Goal: Task Accomplishment & Management: Manage account settings

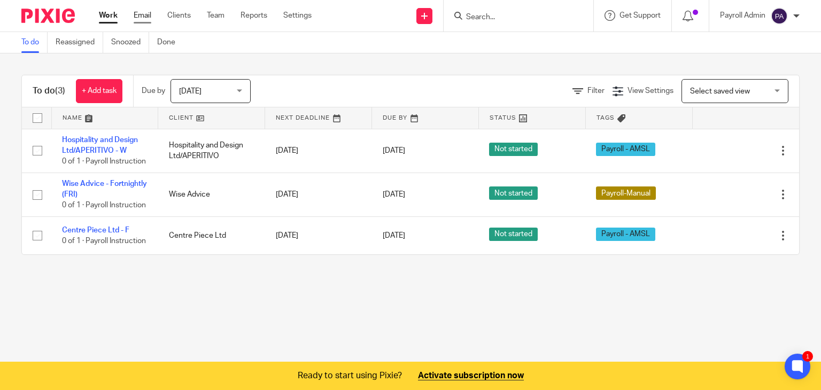
click at [142, 13] on link "Email" at bounding box center [143, 15] width 18 height 11
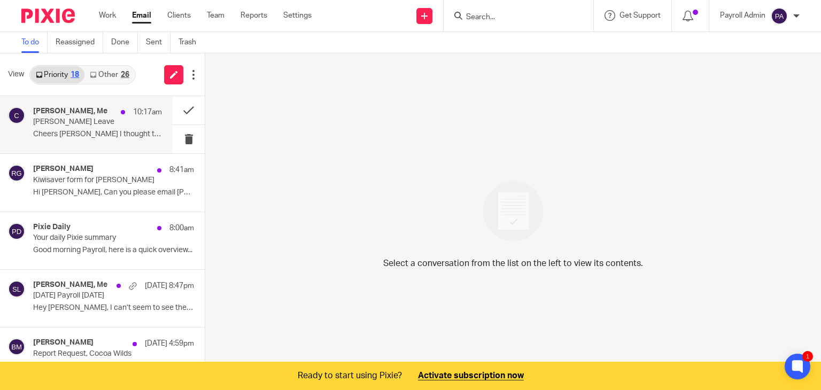
click at [90, 133] on p "Cheers Julie I thought there might have been..." at bounding box center [97, 134] width 129 height 9
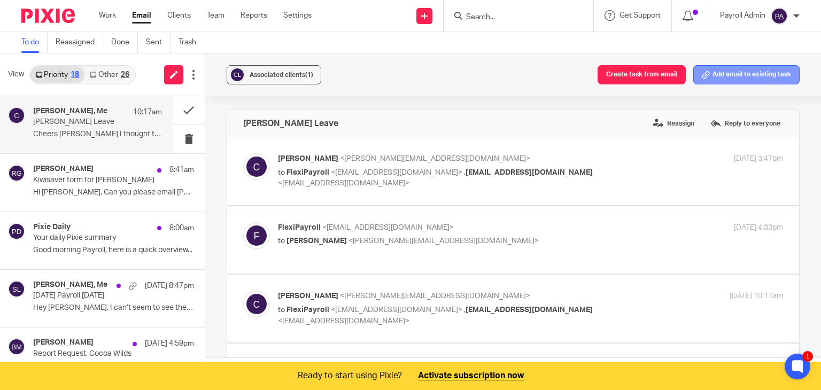
click at [722, 69] on button "Add email to existing task" at bounding box center [747, 74] width 106 height 19
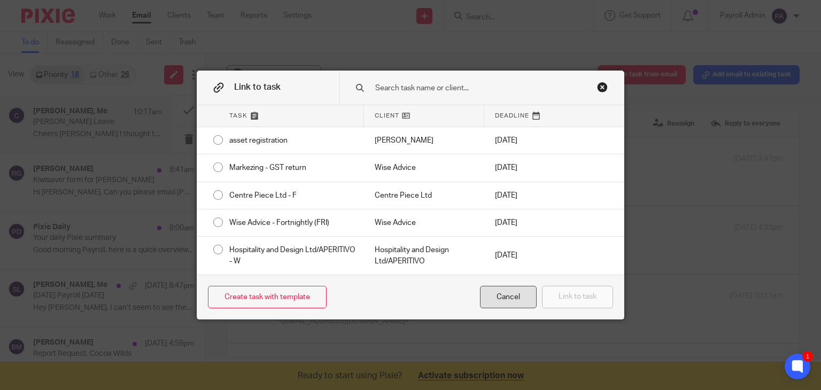
click at [520, 298] on div "Cancel" at bounding box center [508, 297] width 57 height 23
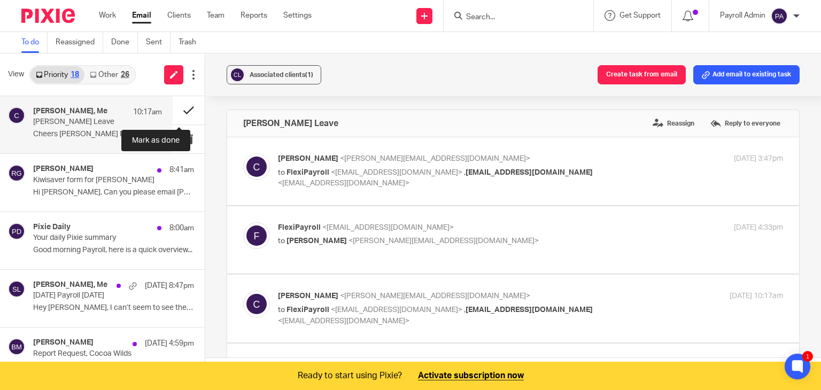
click at [175, 110] on button at bounding box center [189, 110] width 32 height 28
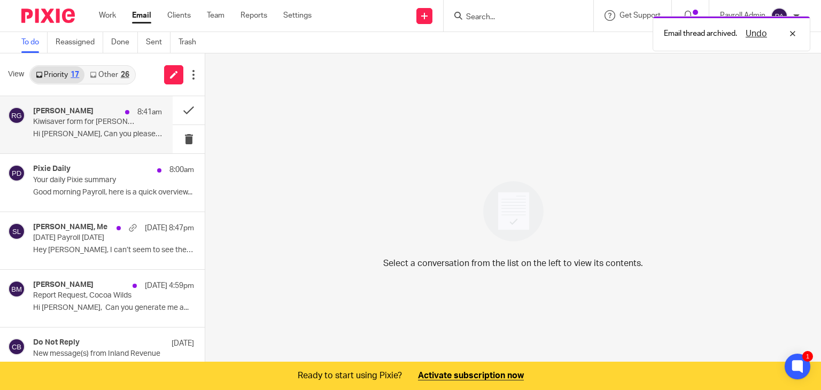
click at [88, 124] on p "Kiwisaver form for Tanusha" at bounding box center [84, 122] width 103 height 9
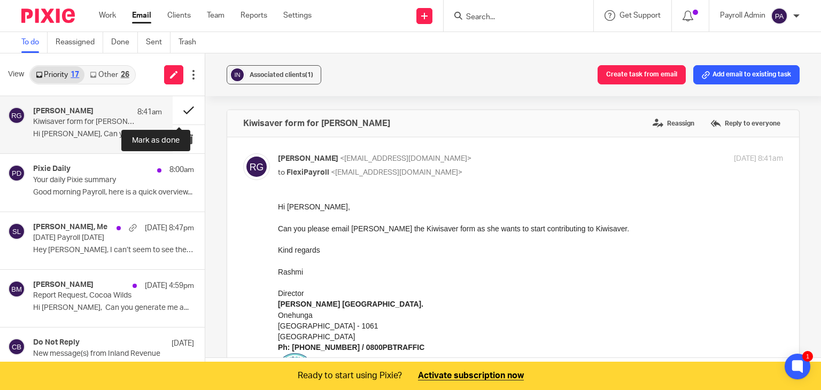
click at [174, 108] on button at bounding box center [189, 110] width 32 height 28
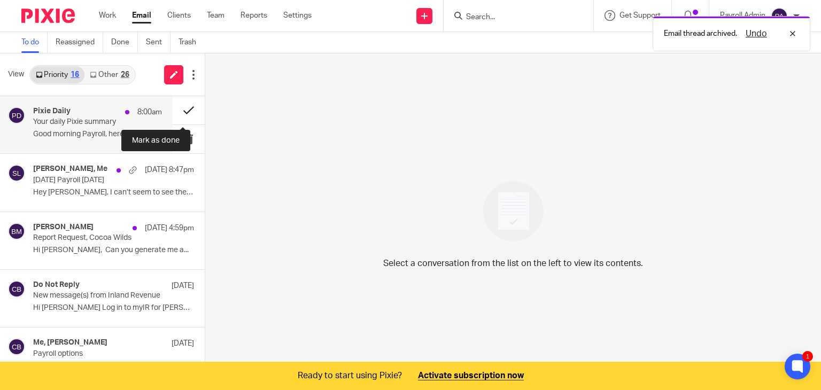
click at [178, 105] on button at bounding box center [189, 110] width 32 height 28
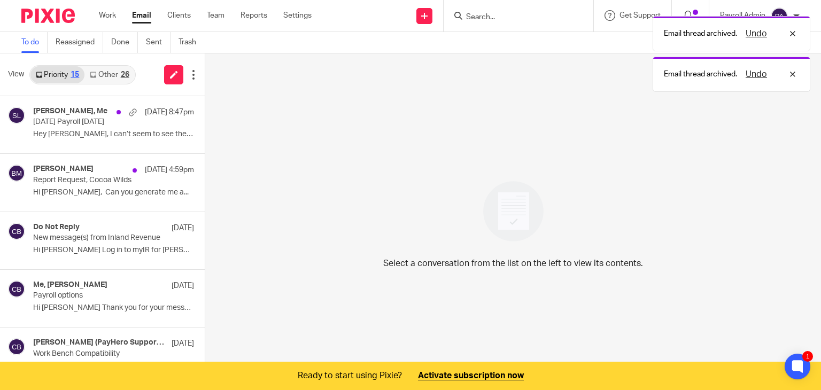
click at [122, 76] on div "26" at bounding box center [125, 74] width 9 height 7
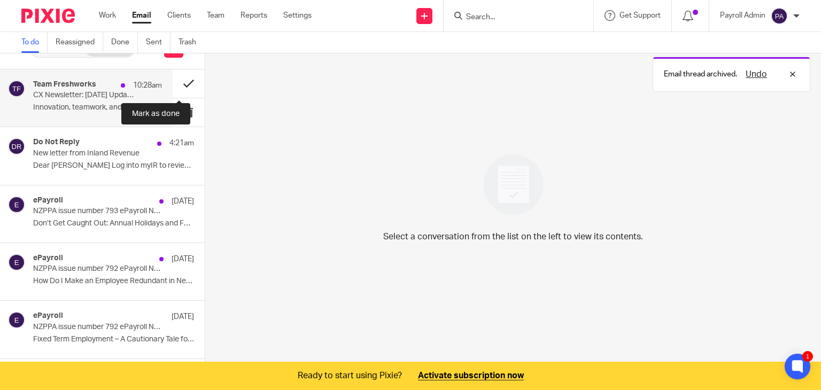
click at [178, 86] on button at bounding box center [189, 84] width 32 height 28
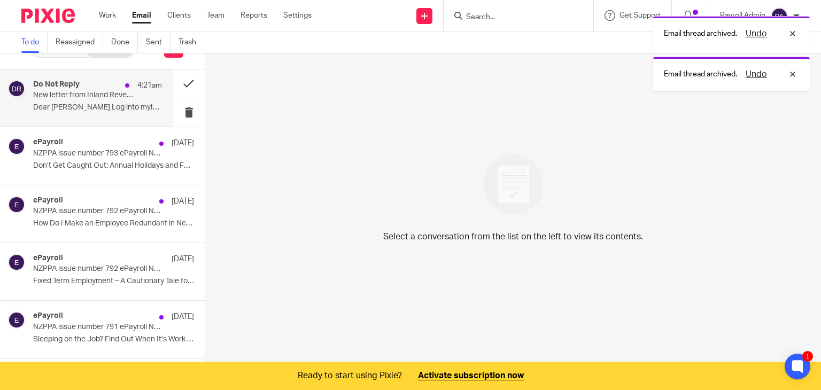
click at [88, 94] on p "New letter from Inland Revenue" at bounding box center [84, 95] width 103 height 9
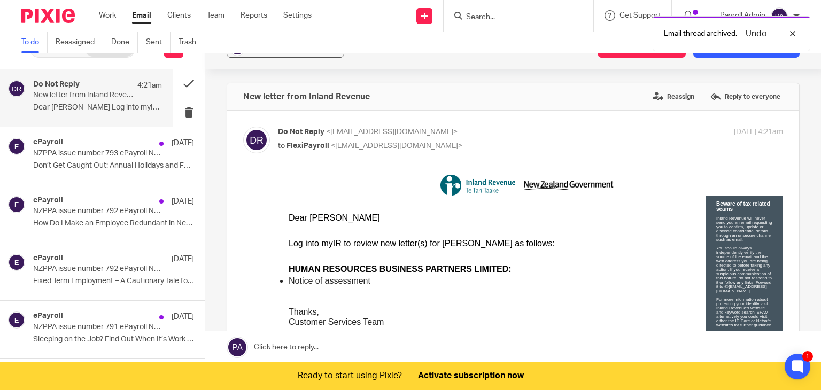
scroll to position [0, 0]
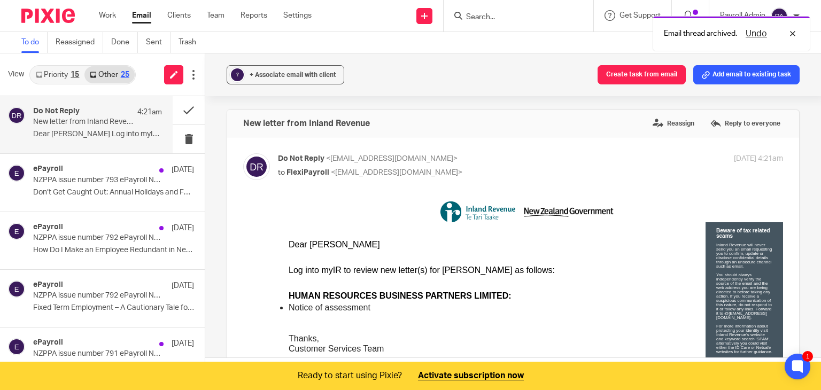
click at [295, 77] on span "+ Associate email with client" at bounding box center [293, 75] width 87 height 6
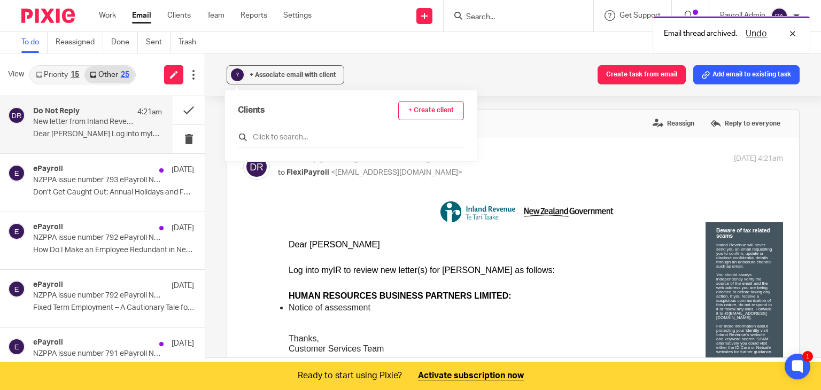
click at [284, 134] on input "text" at bounding box center [351, 137] width 226 height 11
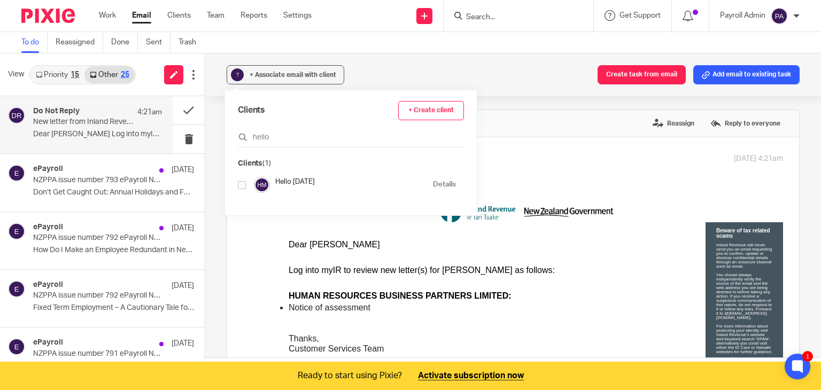
type input "hello"
click at [242, 185] on input "checkbox" at bounding box center [242, 185] width 8 height 8
checkbox input "true"
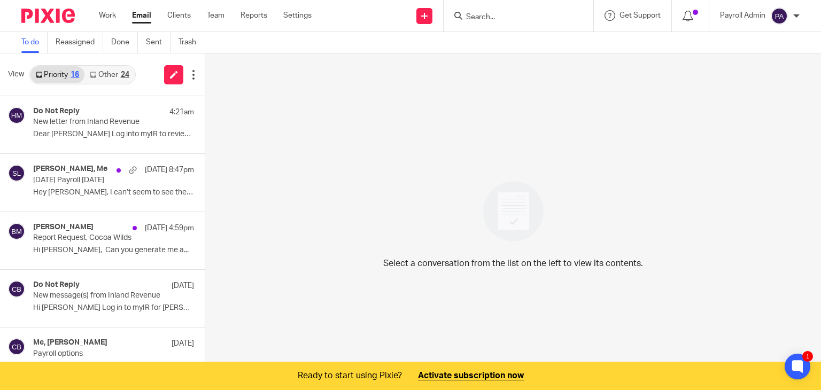
click at [118, 77] on link "Other 24" at bounding box center [109, 74] width 50 height 17
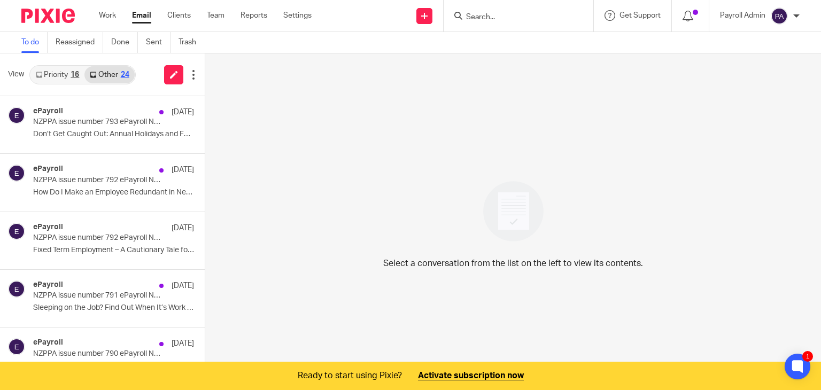
click at [44, 72] on link "Priority 16" at bounding box center [57, 74] width 54 height 17
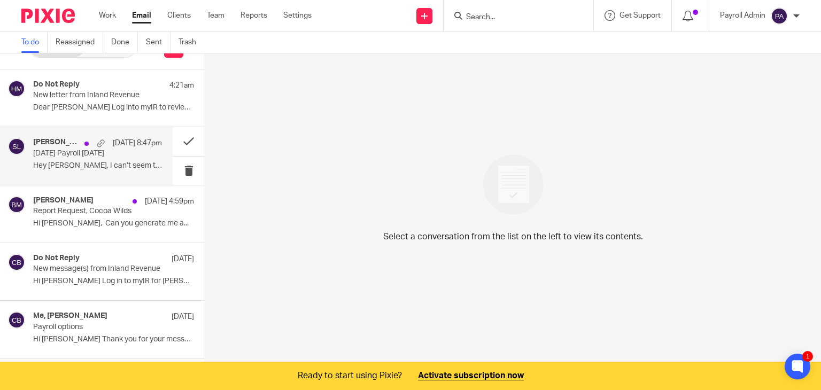
click at [82, 142] on div "[DATE] 8:47pm" at bounding box center [120, 143] width 83 height 11
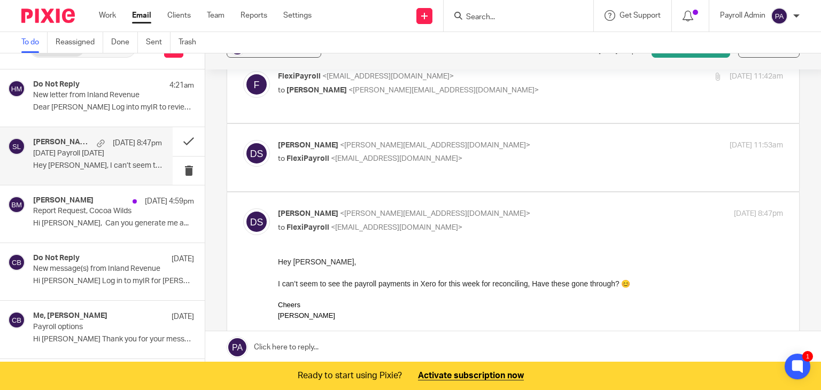
scroll to position [53, 0]
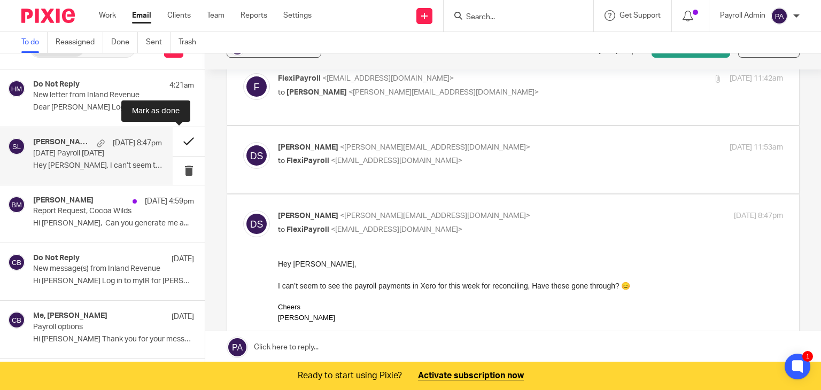
click at [175, 137] on button at bounding box center [189, 141] width 32 height 28
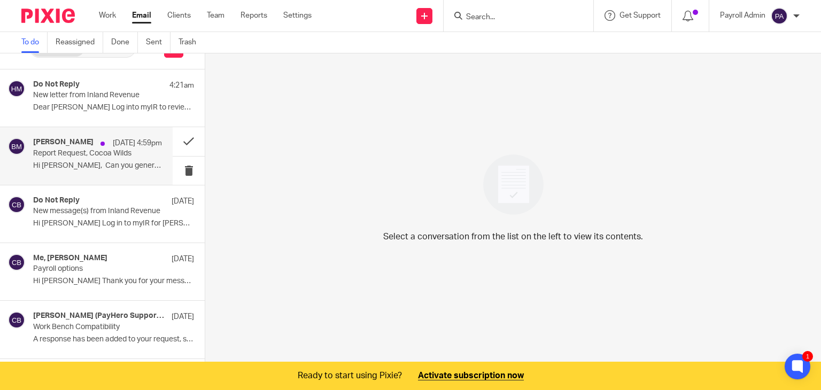
click at [61, 157] on p "Report Request, Cocoa Wilds" at bounding box center [84, 153] width 103 height 9
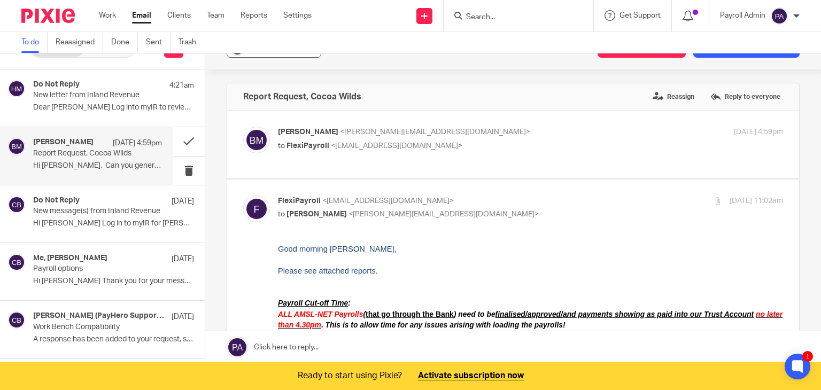
scroll to position [0, 0]
click at [276, 53] on button "Associated clients (1)" at bounding box center [274, 48] width 95 height 19
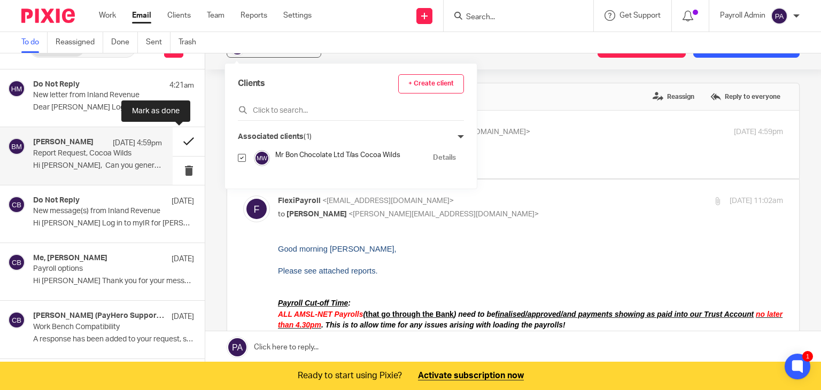
click at [176, 139] on button at bounding box center [189, 141] width 32 height 28
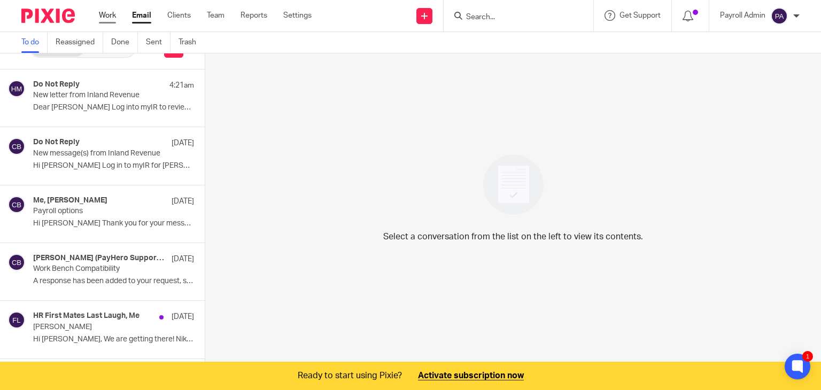
click at [110, 13] on link "Work" at bounding box center [107, 15] width 17 height 11
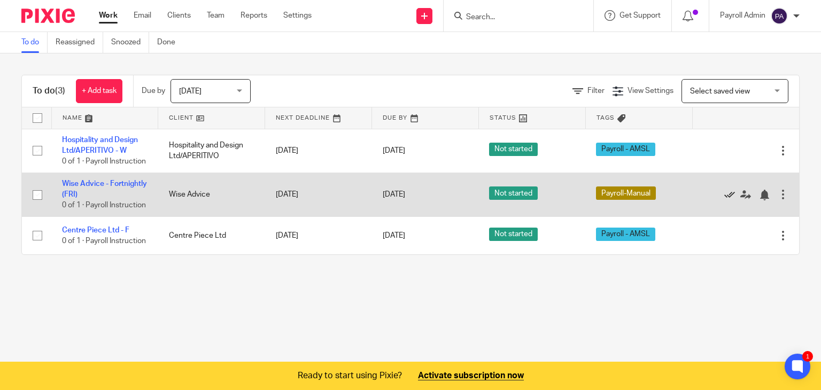
click at [725, 201] on icon at bounding box center [730, 195] width 11 height 11
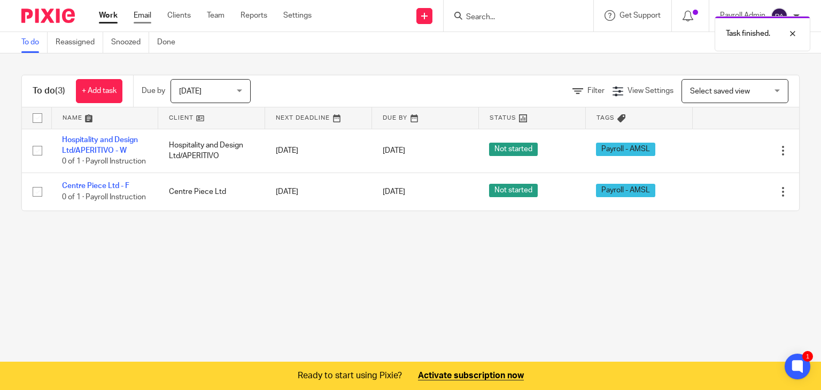
click at [142, 18] on link "Email" at bounding box center [143, 15] width 18 height 11
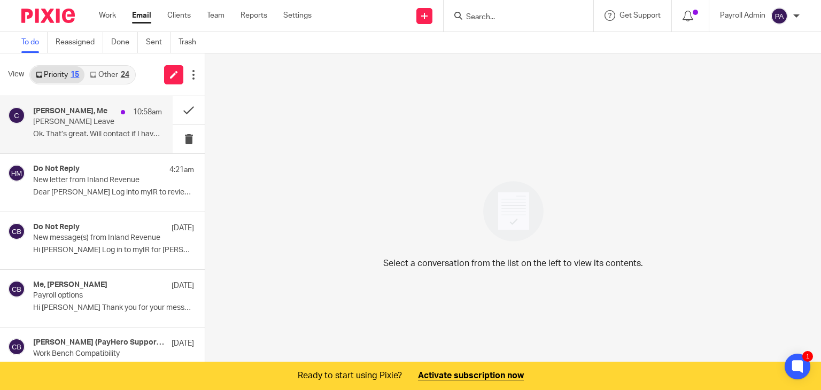
click at [142, 103] on div "[PERSON_NAME], Me 10:58am [PERSON_NAME] Leave Ok. That’s great. Will contact if…" at bounding box center [86, 124] width 173 height 57
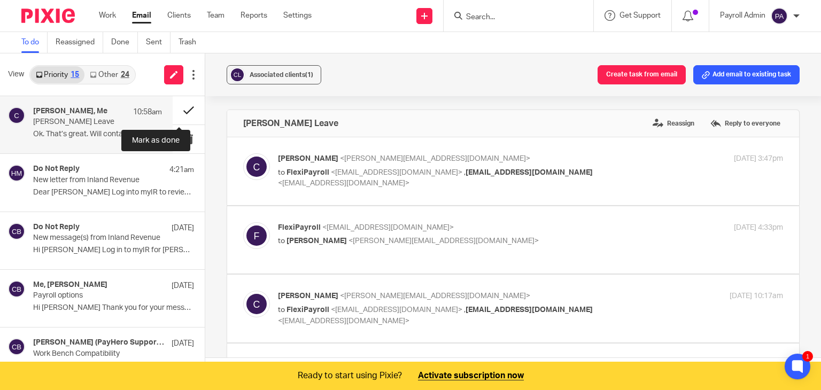
click at [179, 106] on button at bounding box center [189, 110] width 32 height 28
